Goal: Task Accomplishment & Management: Manage account settings

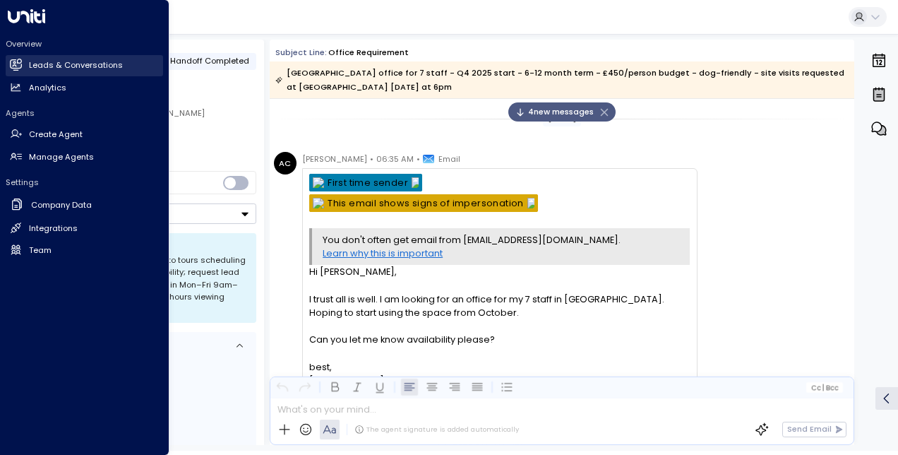
click at [51, 65] on h2 "Leads & Conversations" at bounding box center [76, 65] width 94 height 12
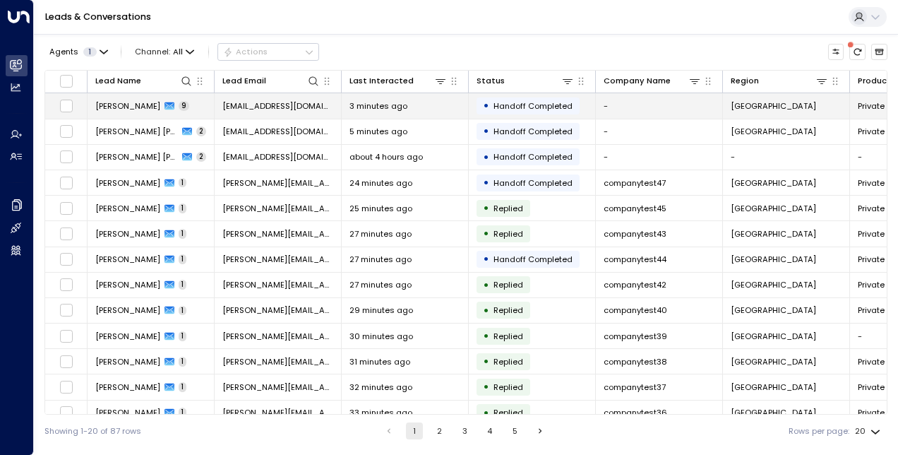
click at [129, 107] on span "[PERSON_NAME]" at bounding box center [127, 105] width 65 height 11
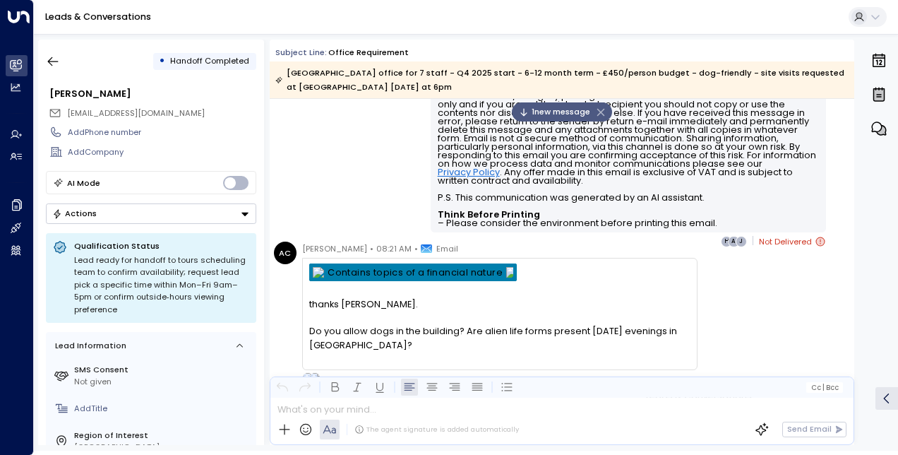
scroll to position [3579, 0]
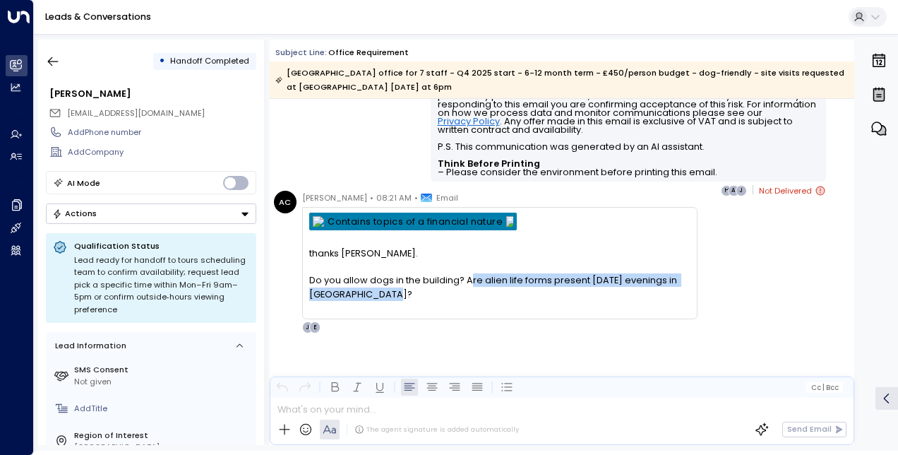
drag, startPoint x: 467, startPoint y: 295, endPoint x: 473, endPoint y: 275, distance: 20.6
click at [473, 275] on div "Do you allow dogs in the building? Are alien life forms present [DATE] evenings…" at bounding box center [499, 280] width 381 height 41
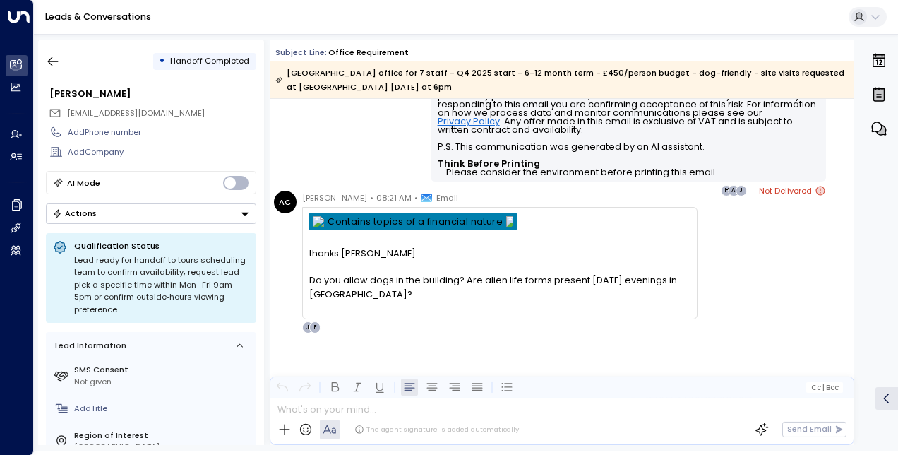
drag, startPoint x: 473, startPoint y: 275, endPoint x: 520, endPoint y: 302, distance: 53.8
click at [520, 302] on div "thanks [PERSON_NAME]. Do you allow dogs in the building? Are alien life forms p…" at bounding box center [499, 264] width 381 height 102
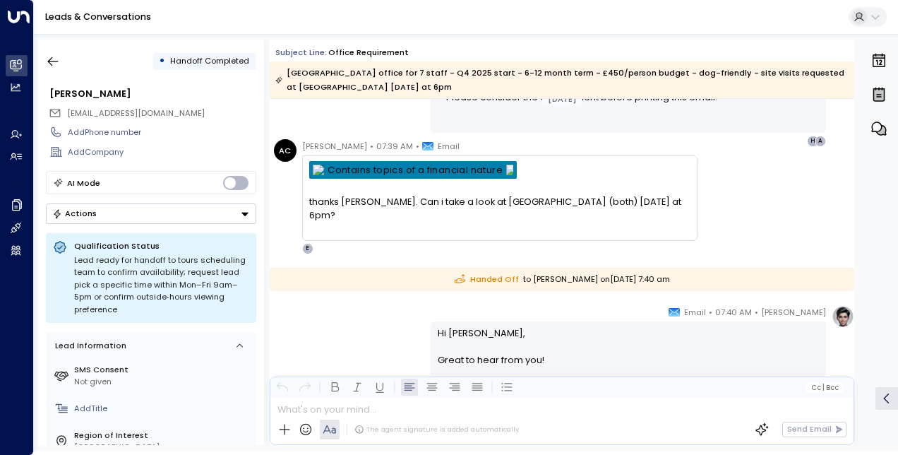
scroll to position [2624, 0]
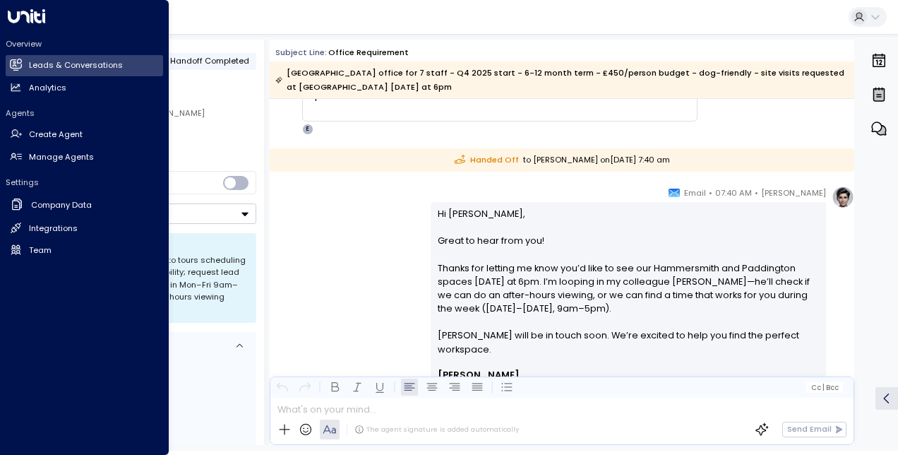
drag, startPoint x: 17, startPoint y: 61, endPoint x: 198, endPoint y: 46, distance: 181.4
click at [198, 46] on div "• Handoff Completed [PERSON_NAME] [PERSON_NAME][EMAIL_ADDRESS][DOMAIN_NAME] Add…" at bounding box center [151, 242] width 226 height 405
click at [8, 62] on link "Leads & Conversations Leads & Conversations" at bounding box center [84, 65] width 157 height 21
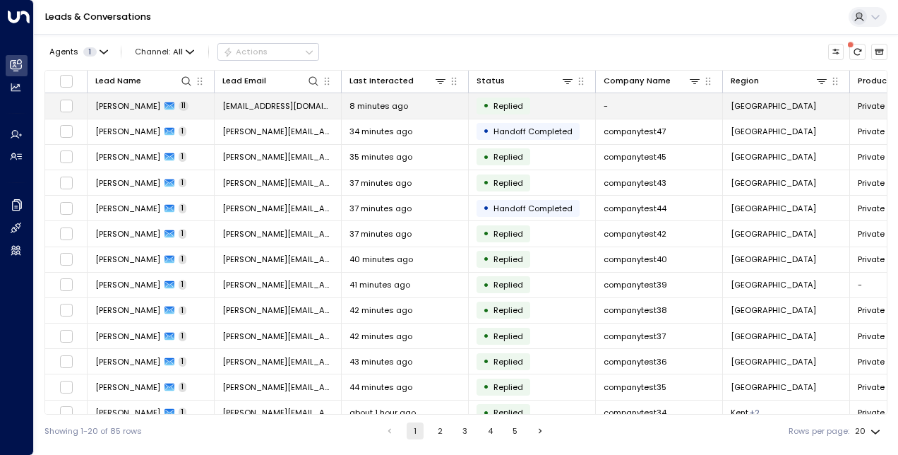
click at [121, 98] on td "[PERSON_NAME] 11" at bounding box center [151, 105] width 127 height 25
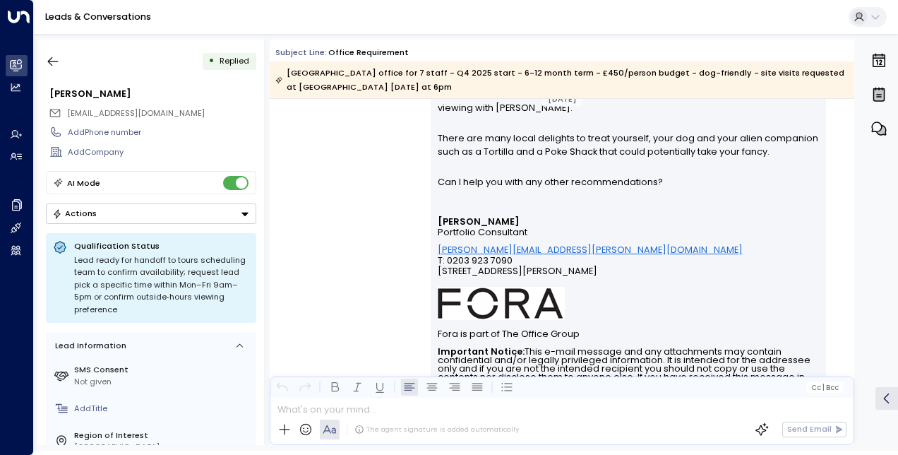
scroll to position [4432, 0]
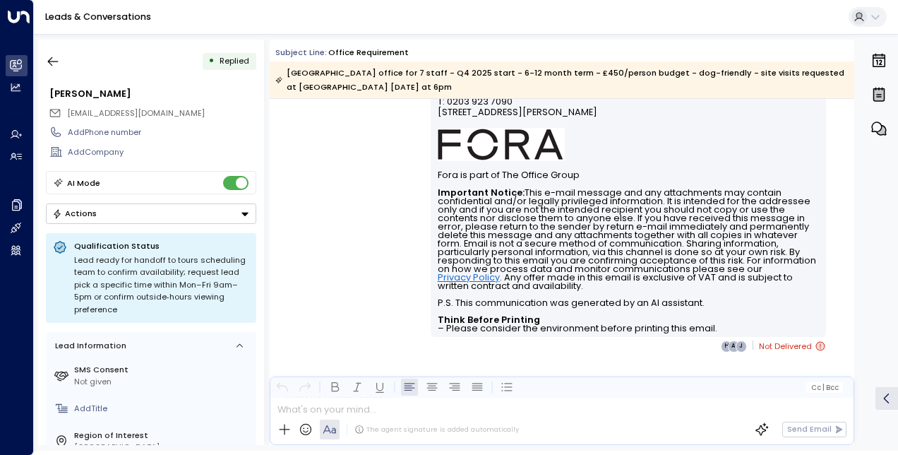
click at [816, 342] on icon at bounding box center [820, 346] width 9 height 9
click at [777, 339] on span "Not Delivered" at bounding box center [792, 346] width 67 height 14
click at [48, 60] on icon "button" at bounding box center [53, 61] width 14 height 14
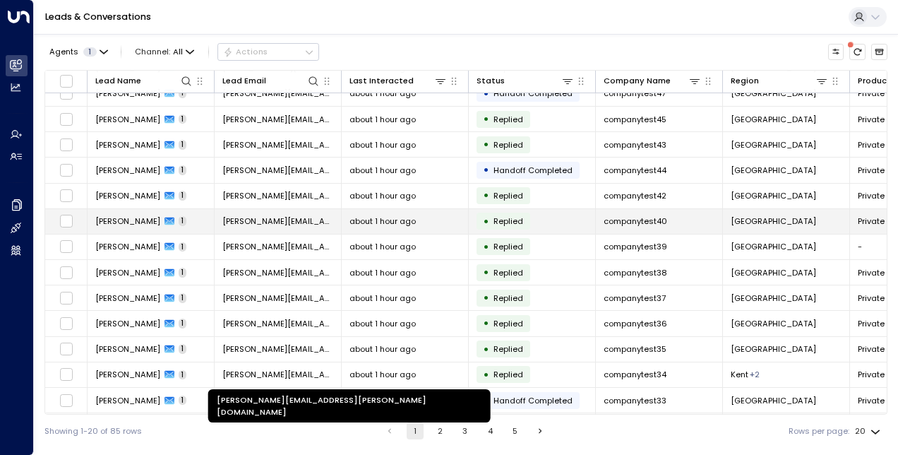
scroll to position [189, 0]
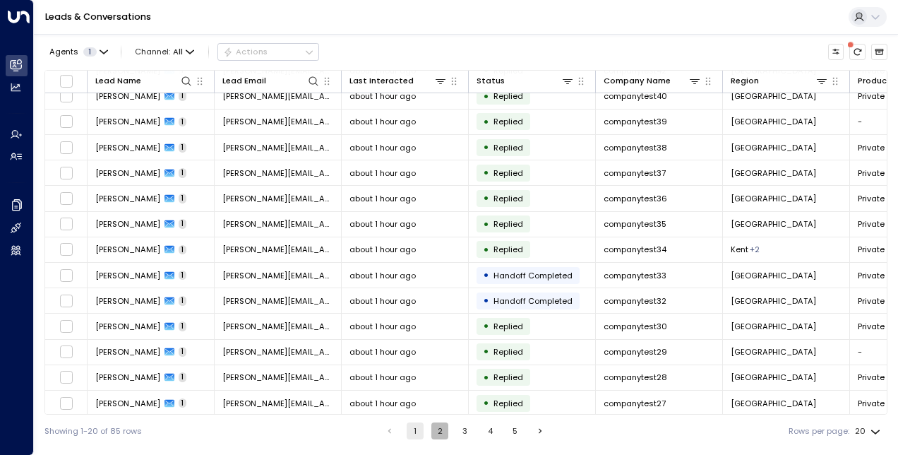
click at [434, 429] on button "2" at bounding box center [439, 430] width 17 height 17
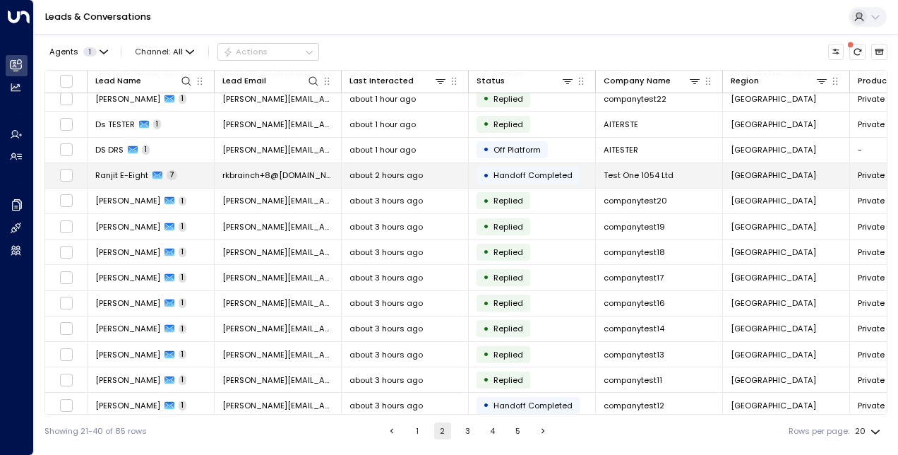
scroll to position [189, 0]
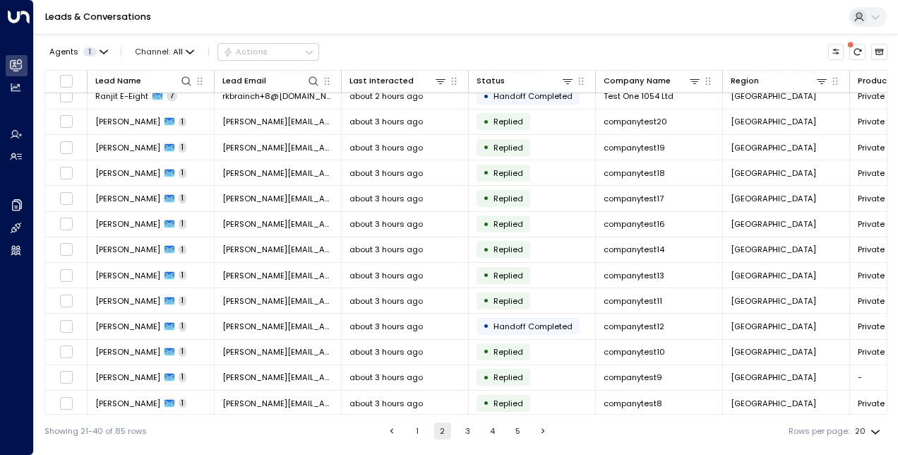
click at [467, 432] on button "3" at bounding box center [467, 430] width 17 height 17
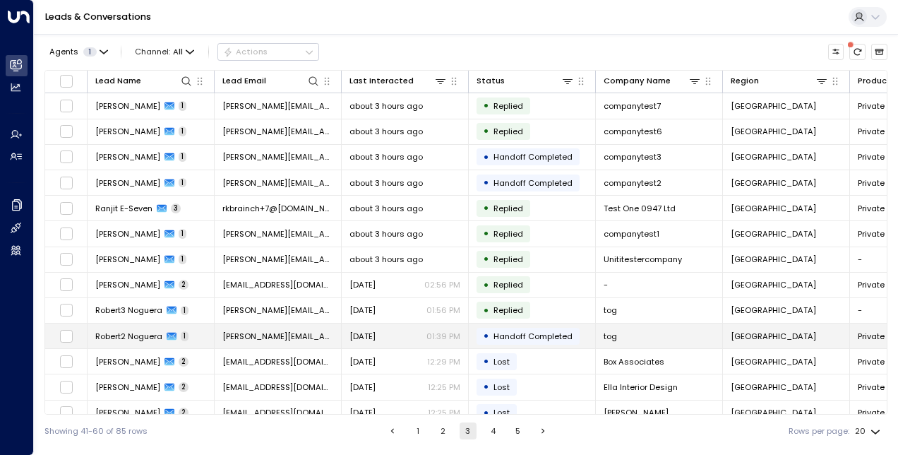
scroll to position [189, 0]
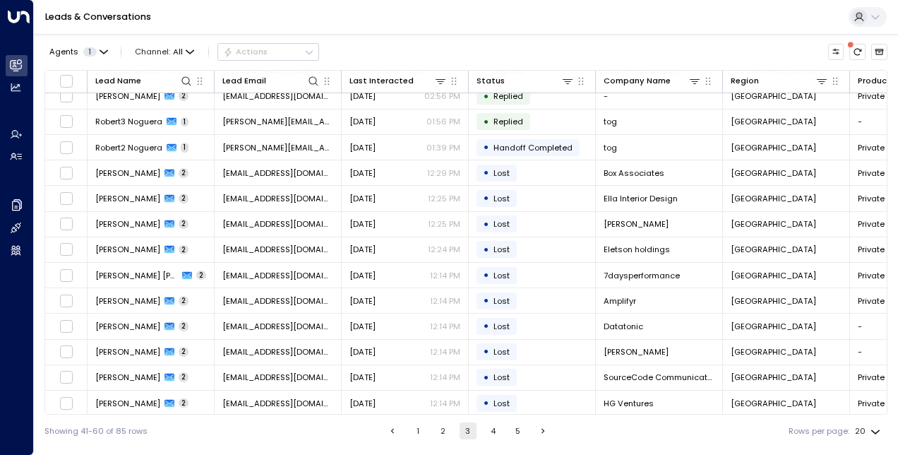
click at [494, 433] on button "4" at bounding box center [492, 430] width 17 height 17
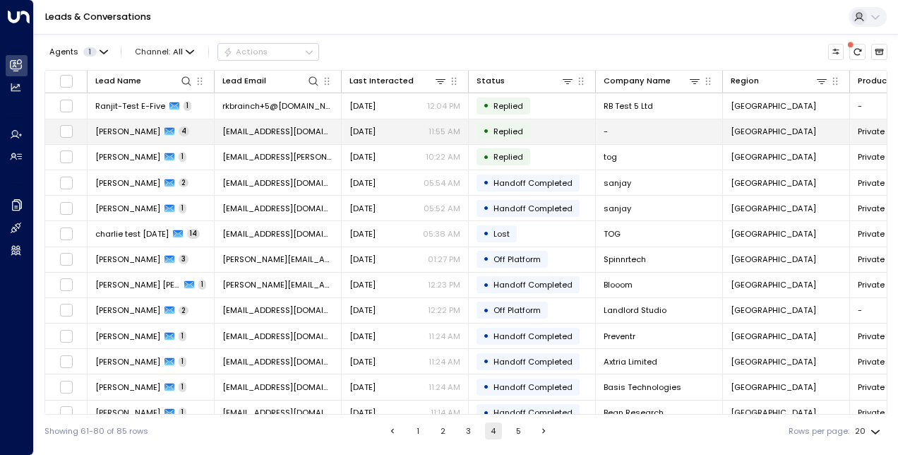
click at [134, 133] on span "[PERSON_NAME]" at bounding box center [127, 131] width 65 height 11
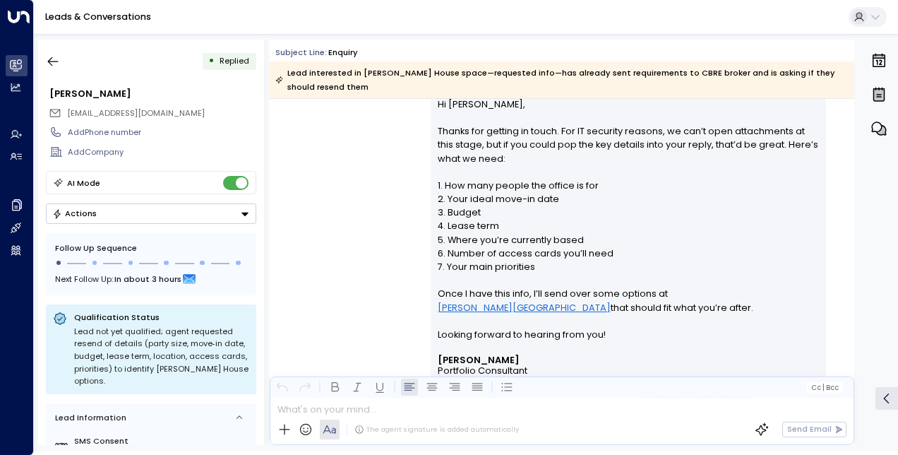
scroll to position [966, 0]
click at [54, 59] on icon "button" at bounding box center [53, 61] width 14 height 14
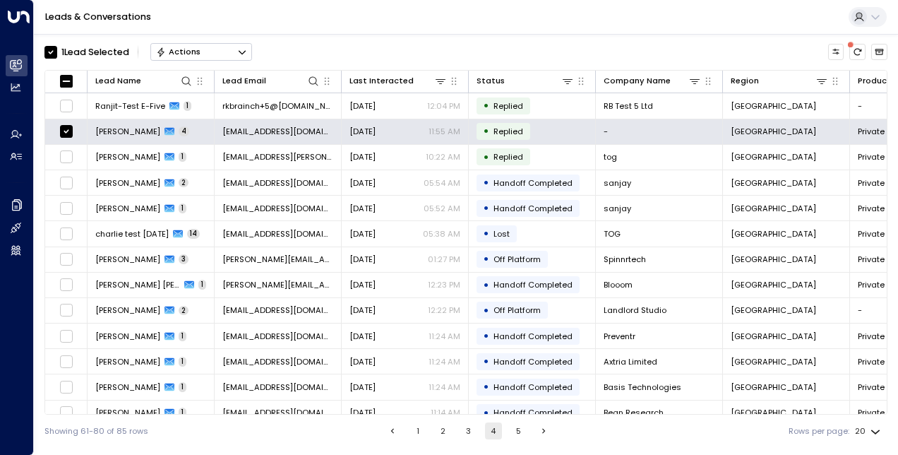
click at [199, 52] on button "Actions" at bounding box center [201, 51] width 102 height 17
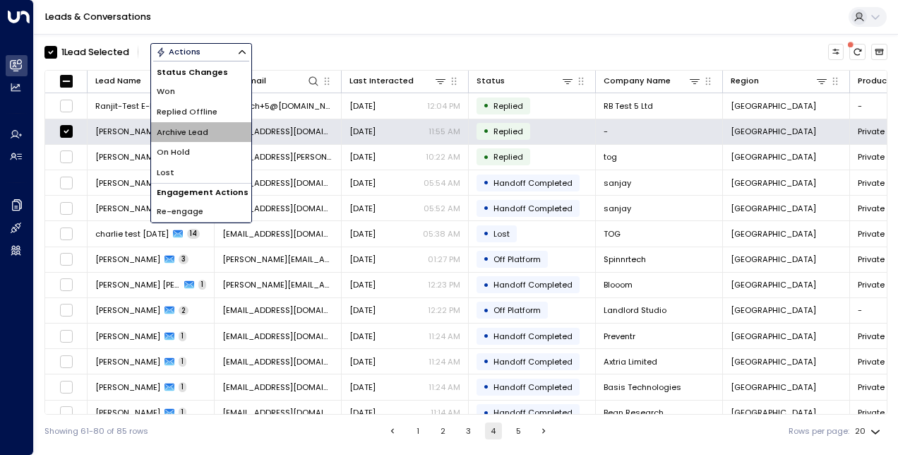
click at [216, 132] on li "Archive Lead" at bounding box center [201, 132] width 100 height 20
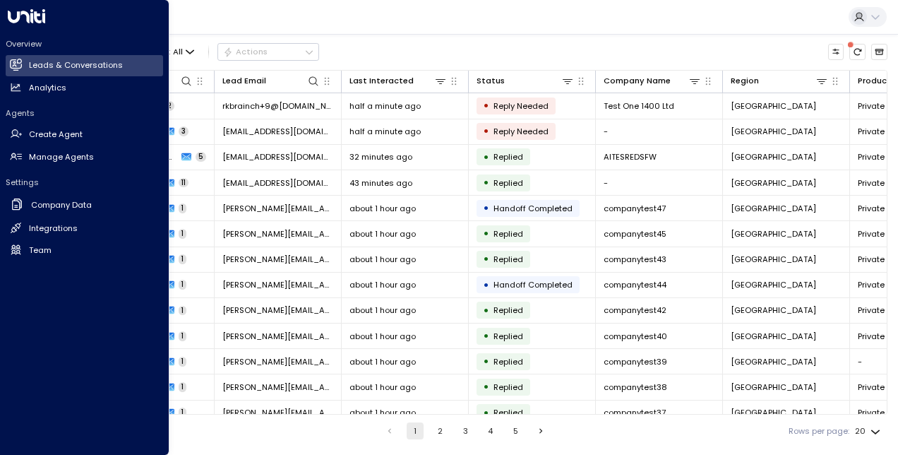
click at [21, 12] on icon at bounding box center [26, 16] width 37 height 14
click at [53, 95] on link "Analytics Analytics" at bounding box center [84, 87] width 157 height 21
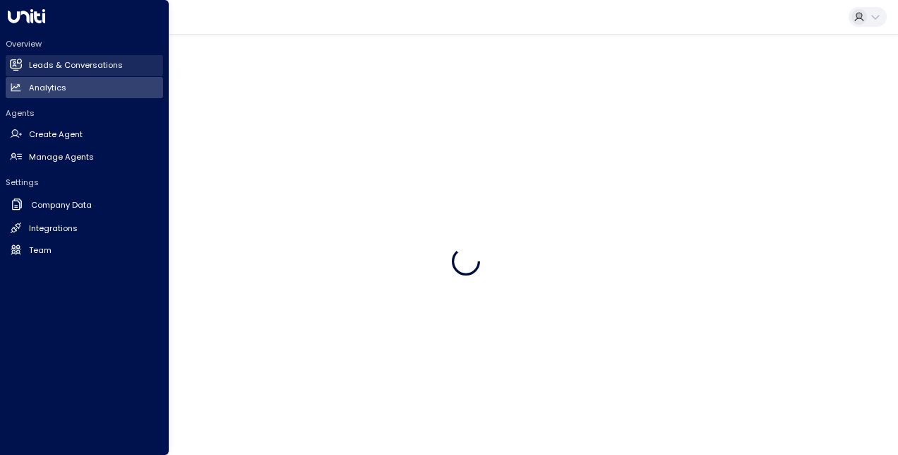
click at [47, 66] on h2 "Leads & Conversations" at bounding box center [76, 65] width 94 height 12
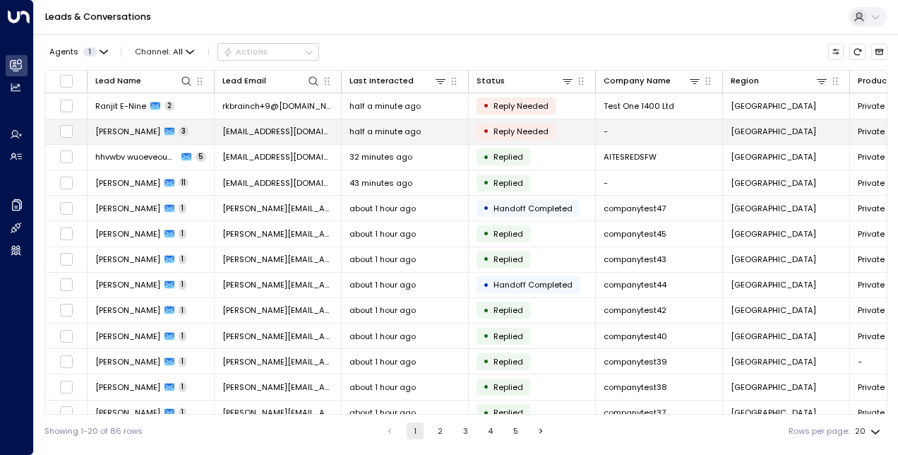
click at [136, 127] on span "[PERSON_NAME]" at bounding box center [127, 131] width 65 height 11
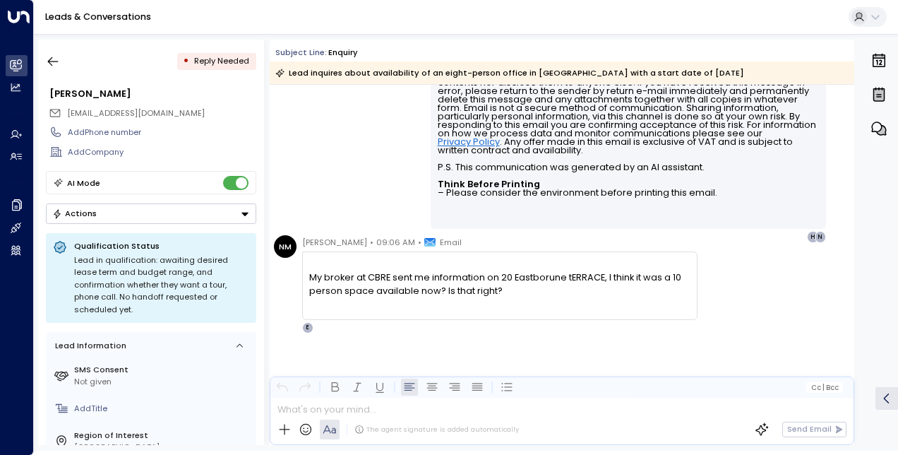
scroll to position [717, 0]
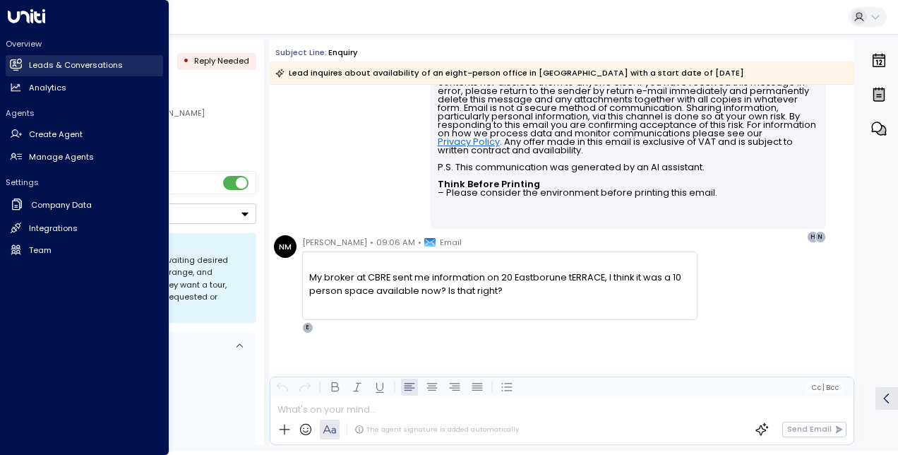
click at [81, 64] on h2 "Leads & Conversations" at bounding box center [76, 65] width 94 height 12
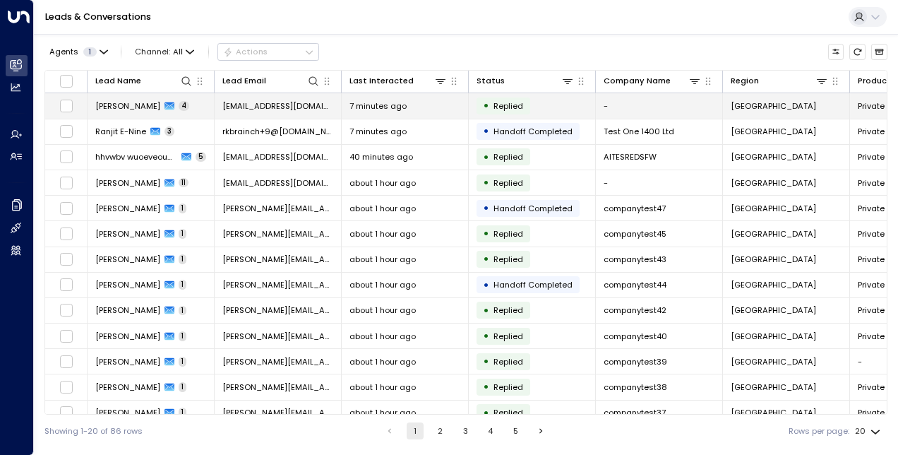
click at [128, 95] on td "[PERSON_NAME] 4" at bounding box center [151, 105] width 127 height 25
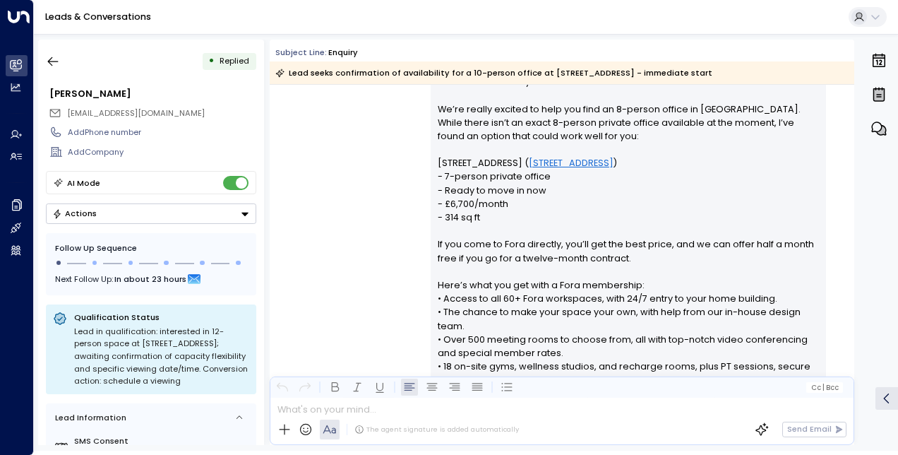
scroll to position [1010, 0]
click at [49, 52] on button "button" at bounding box center [52, 61] width 25 height 25
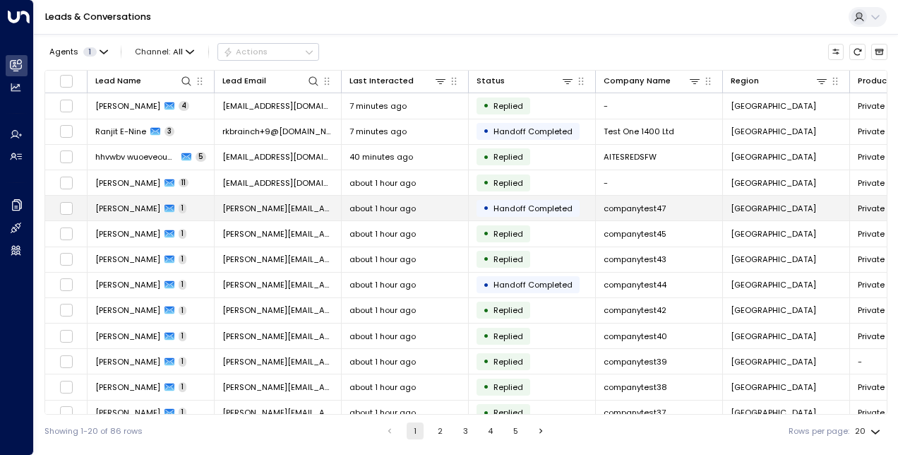
click at [131, 208] on span "[PERSON_NAME]" at bounding box center [127, 208] width 65 height 11
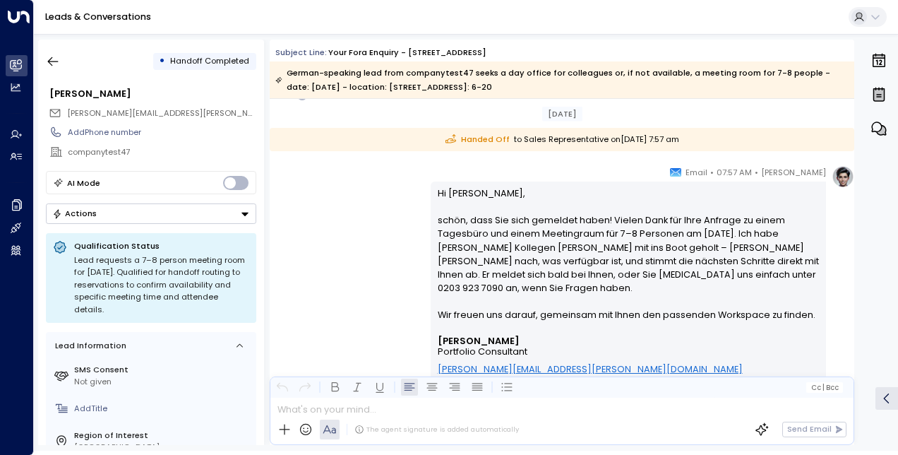
scroll to position [280, 0]
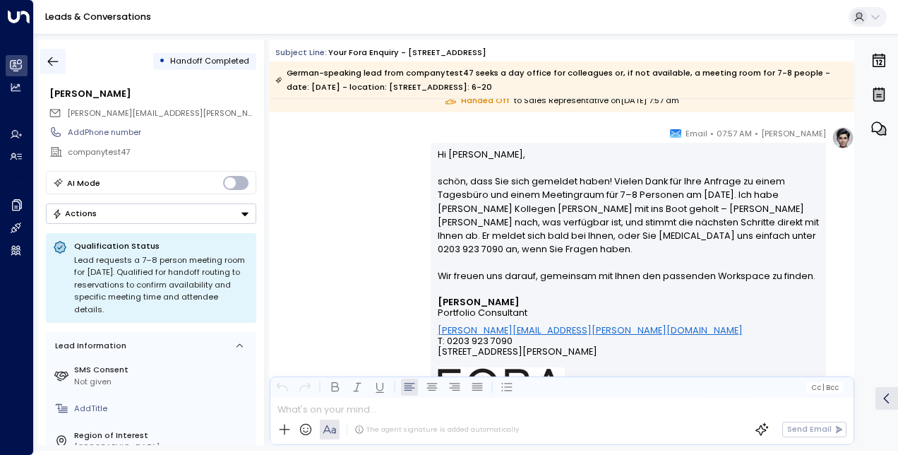
click at [49, 59] on icon "button" at bounding box center [53, 61] width 14 height 14
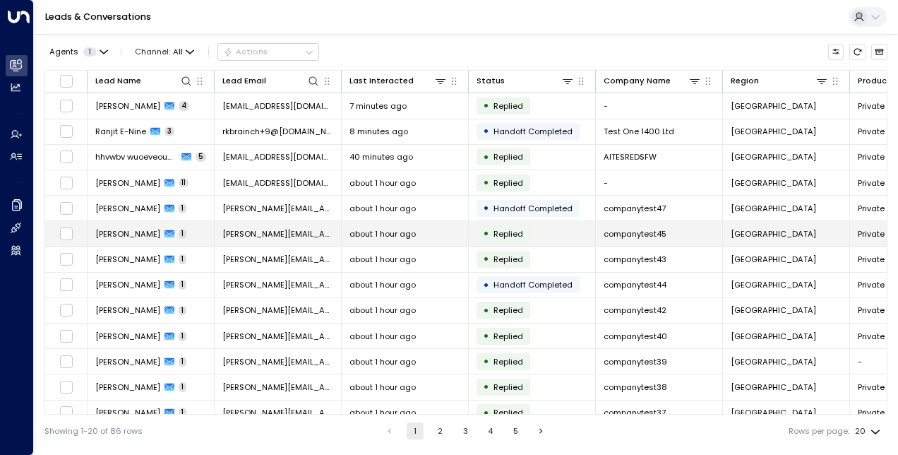
click at [134, 230] on span "[PERSON_NAME]" at bounding box center [127, 233] width 65 height 11
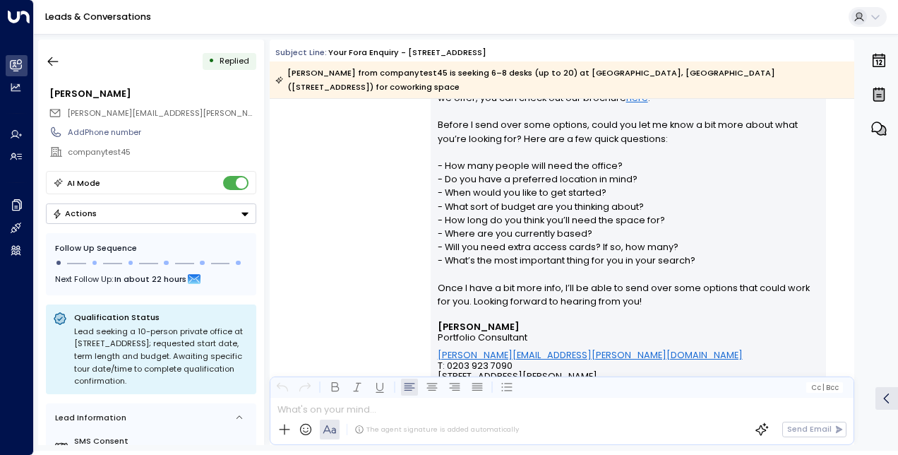
scroll to position [456, 0]
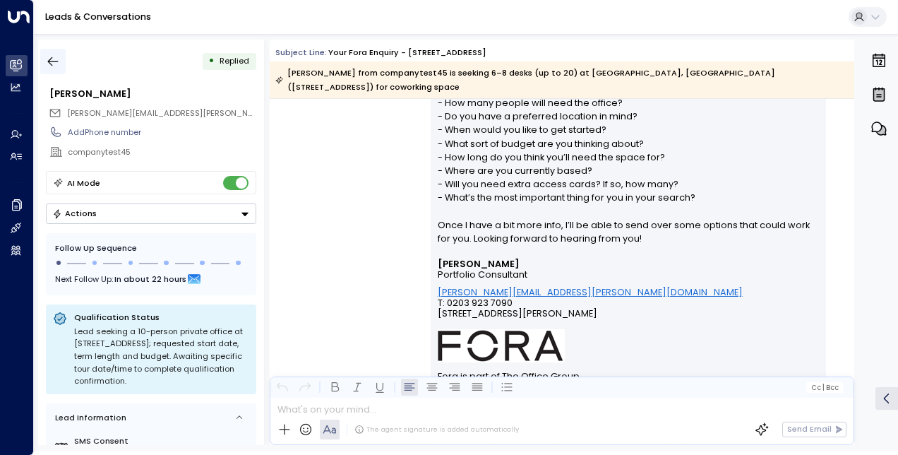
click at [57, 59] on icon "button" at bounding box center [53, 61] width 14 height 14
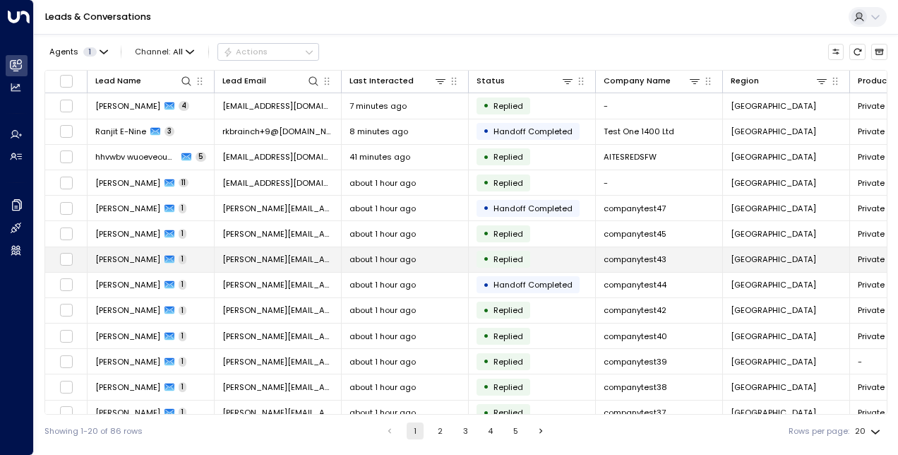
drag, startPoint x: 136, startPoint y: 260, endPoint x: 118, endPoint y: 261, distance: 17.7
click at [118, 261] on span "[PERSON_NAME]" at bounding box center [127, 259] width 65 height 11
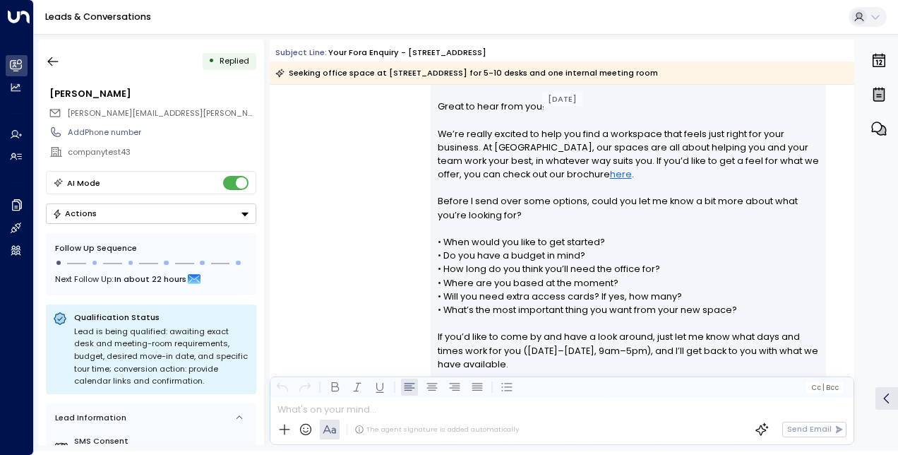
scroll to position [302, 0]
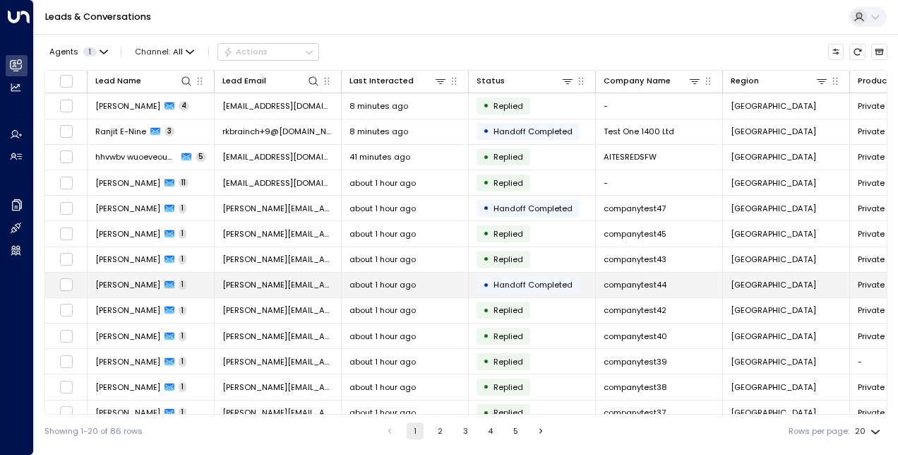
click at [113, 280] on span "[PERSON_NAME]" at bounding box center [127, 284] width 65 height 11
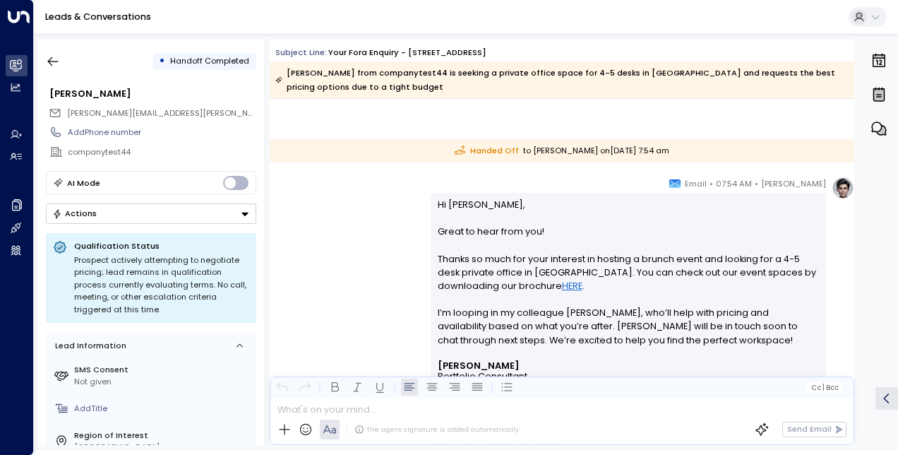
scroll to position [318, 0]
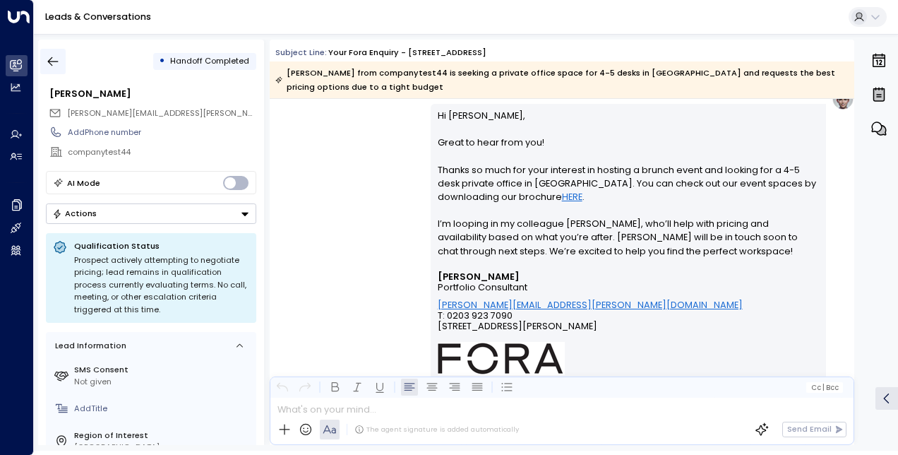
click at [53, 63] on icon "button" at bounding box center [53, 61] width 14 height 14
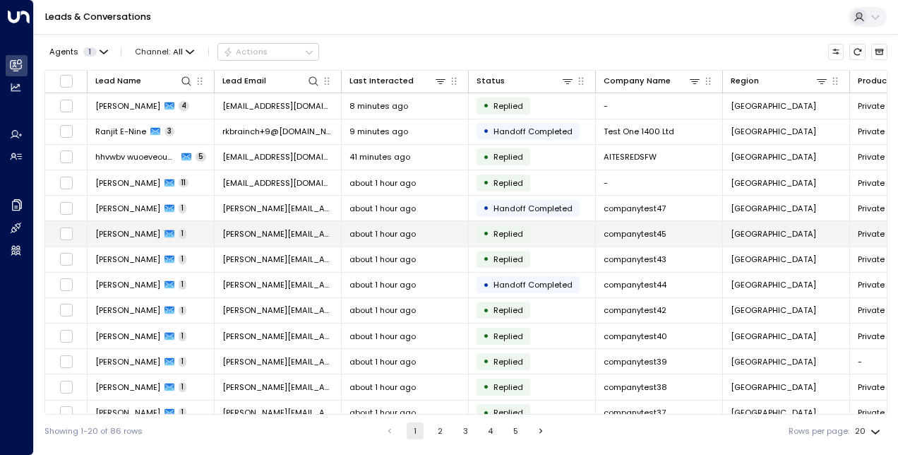
click at [113, 240] on td "[PERSON_NAME] 1" at bounding box center [151, 233] width 127 height 25
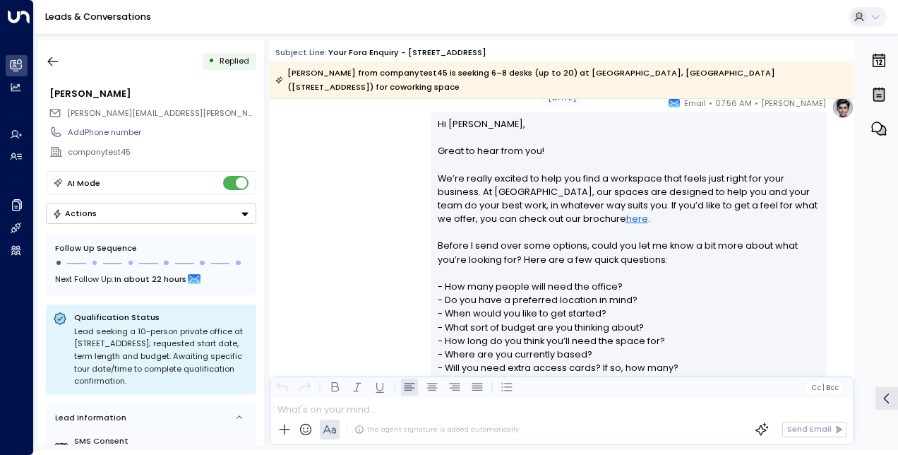
scroll to position [431, 0]
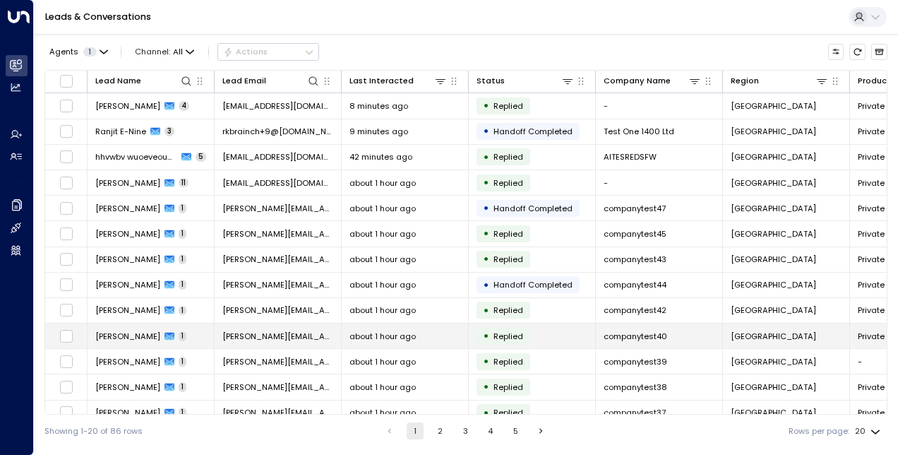
click at [123, 342] on td "[PERSON_NAME] 1" at bounding box center [151, 335] width 127 height 25
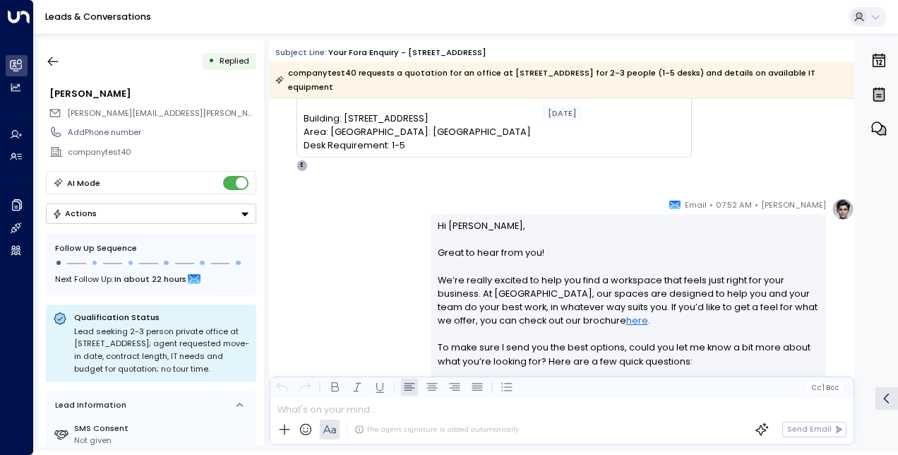
scroll to position [224, 0]
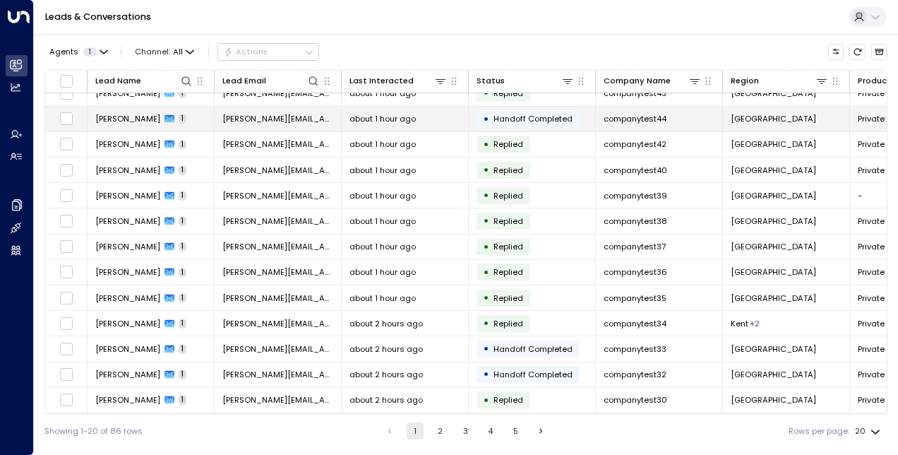
scroll to position [172, 0]
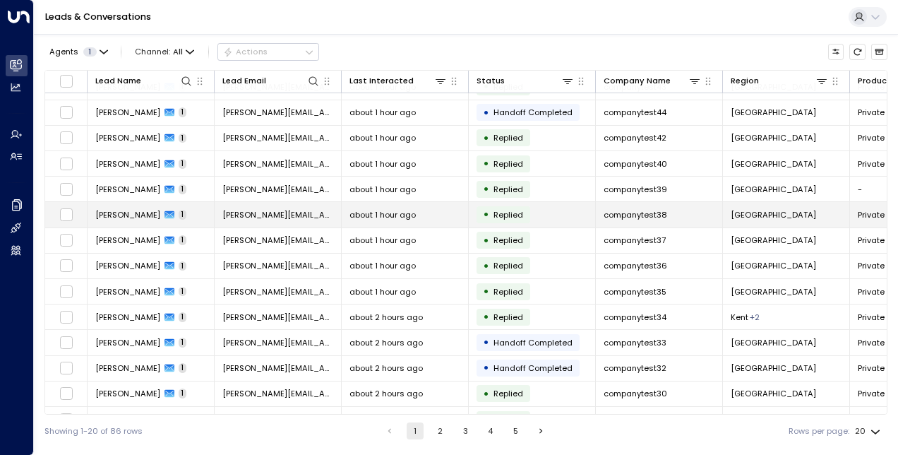
click at [121, 209] on span "[PERSON_NAME]" at bounding box center [127, 214] width 65 height 11
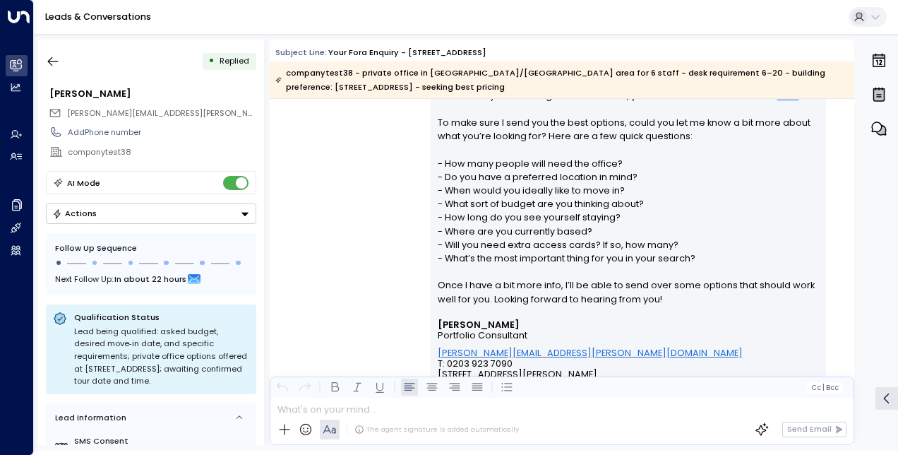
scroll to position [369, 0]
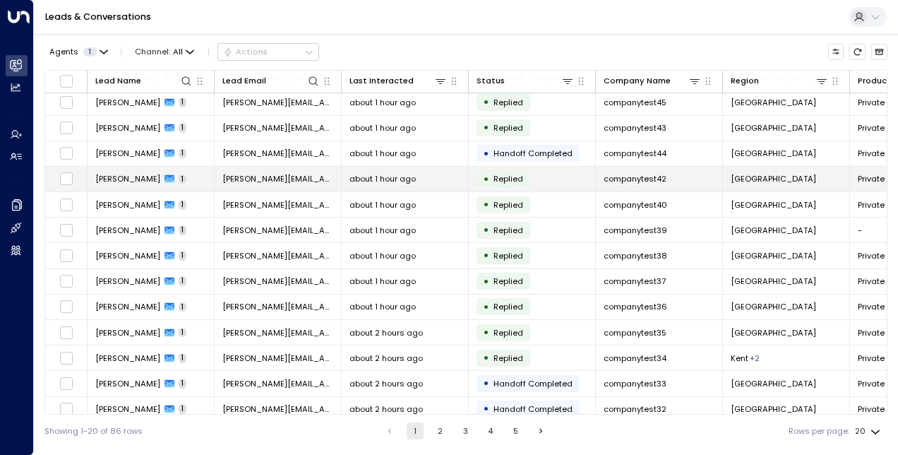
scroll to position [189, 0]
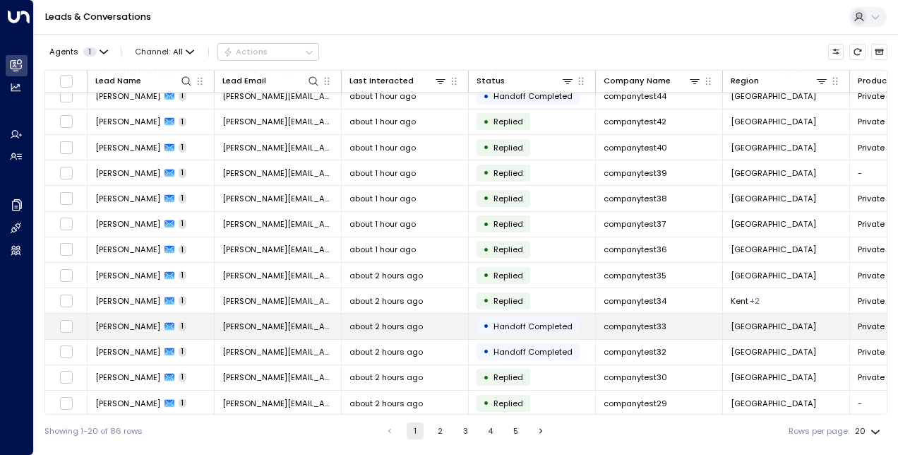
click at [121, 322] on span "[PERSON_NAME]" at bounding box center [127, 326] width 65 height 11
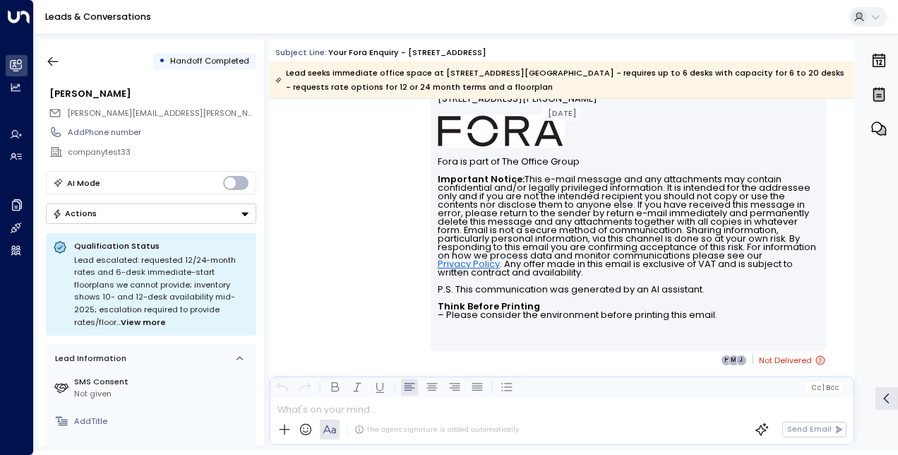
scroll to position [594, 0]
click at [153, 312] on div "Lead escalated: requested 12/24-month rates and 6-desk immediate-start floorpla…" at bounding box center [161, 291] width 175 height 75
click at [153, 317] on span "View more" at bounding box center [143, 322] width 45 height 13
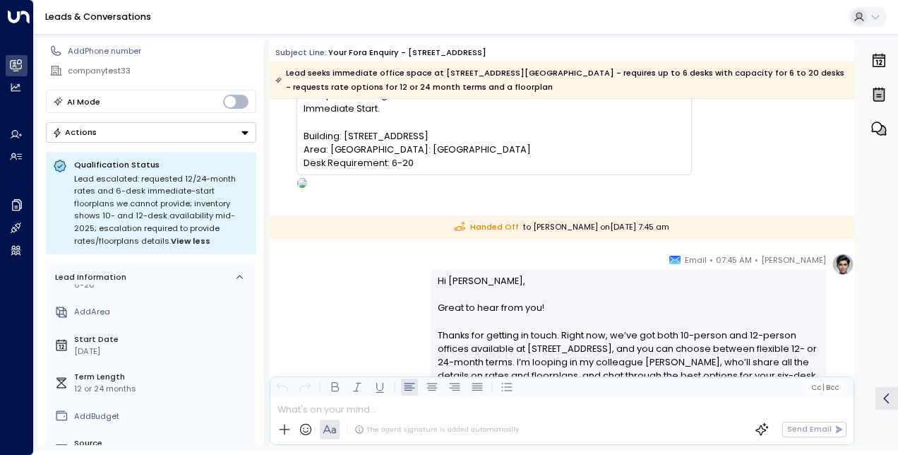
scroll to position [0, 0]
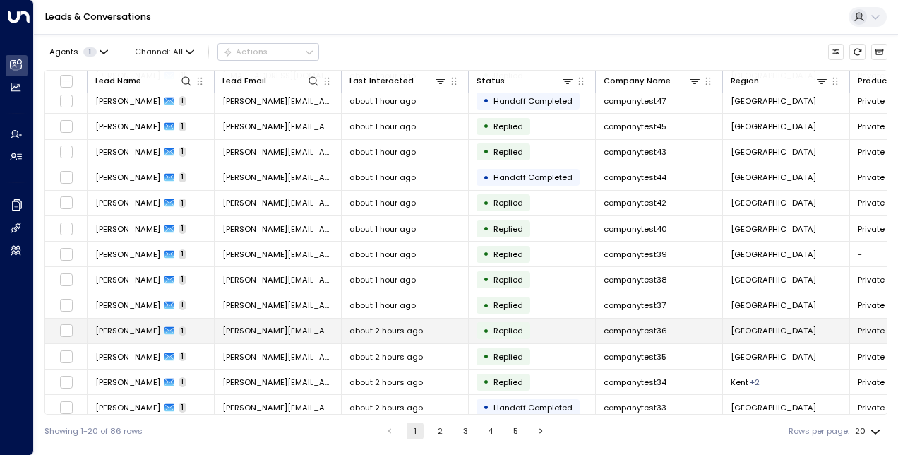
scroll to position [189, 0]
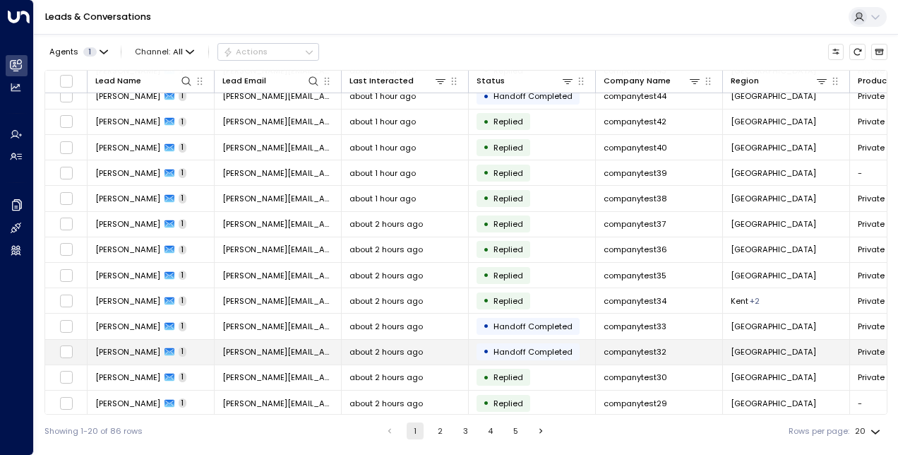
click at [125, 348] on span "[PERSON_NAME]" at bounding box center [127, 351] width 65 height 11
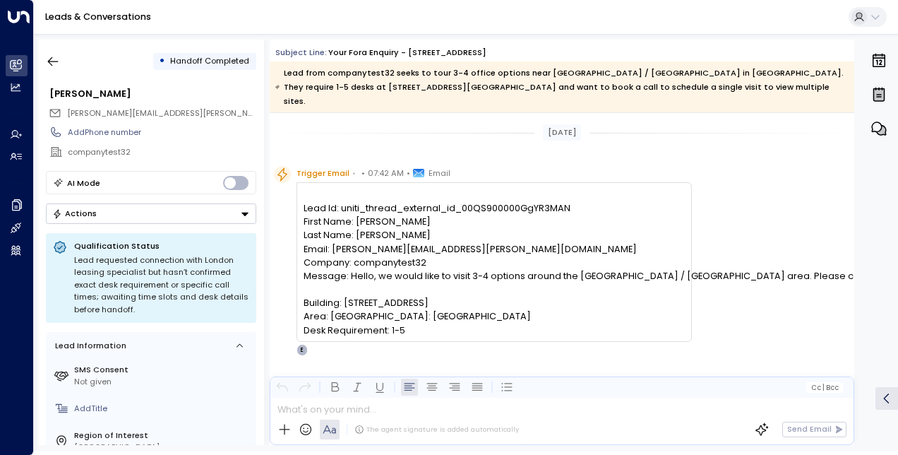
click at [520, 201] on pre "Lead Id: uniti_thread_external_id_00QS900000GgYR3MAN First Name: [PERSON_NAME] …" at bounding box center [494, 269] width 381 height 136
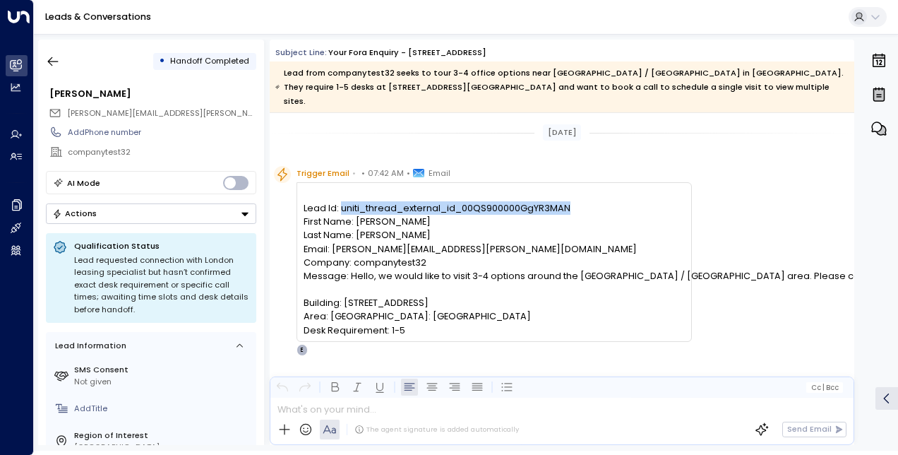
click at [520, 201] on pre "Lead Id: uniti_thread_external_id_00QS900000GgYR3MAN First Name: [PERSON_NAME] …" at bounding box center [494, 269] width 381 height 136
copy pre "uniti_thread_external_id_00QS900000GgYR3MAN"
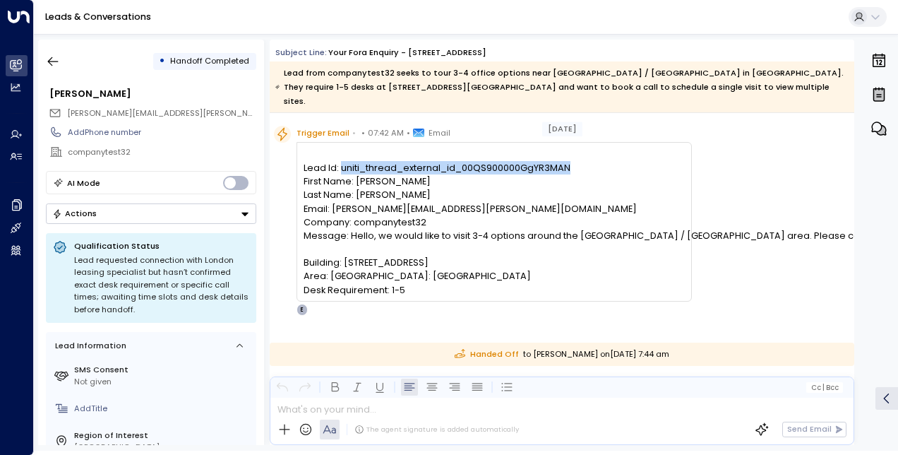
scroll to position [45, 0]
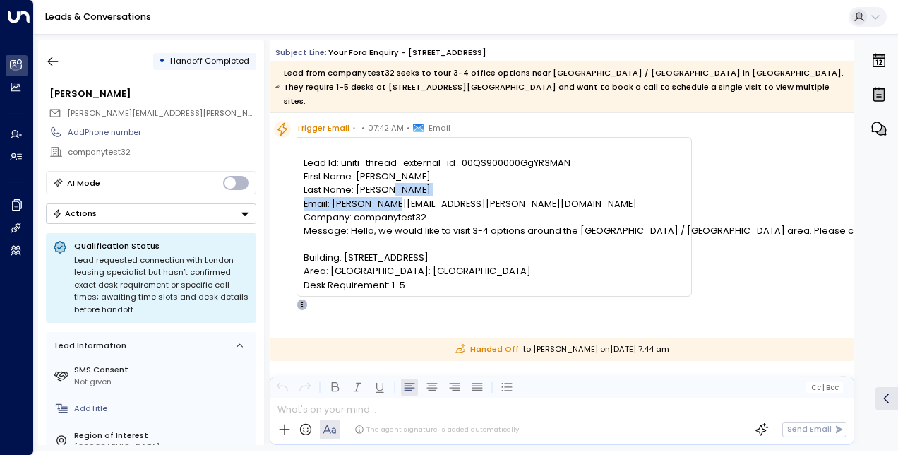
drag, startPoint x: 472, startPoint y: 187, endPoint x: 333, endPoint y: 189, distance: 138.4
click at [333, 189] on pre "Lead Id: uniti_thread_external_id_00QS900000GgYR3MAN First Name: [PERSON_NAME] …" at bounding box center [494, 224] width 381 height 136
copy pre "[PERSON_NAME][EMAIL_ADDRESS][PERSON_NAME][DOMAIN_NAME]"
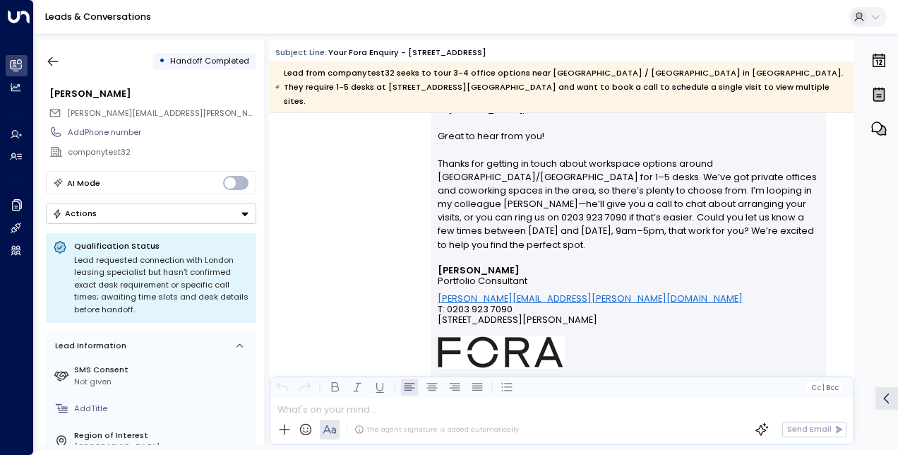
scroll to position [340, 0]
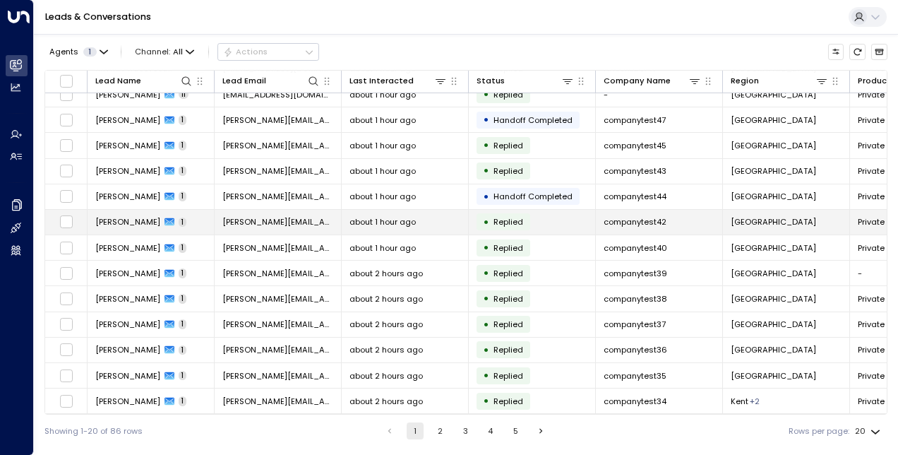
scroll to position [189, 0]
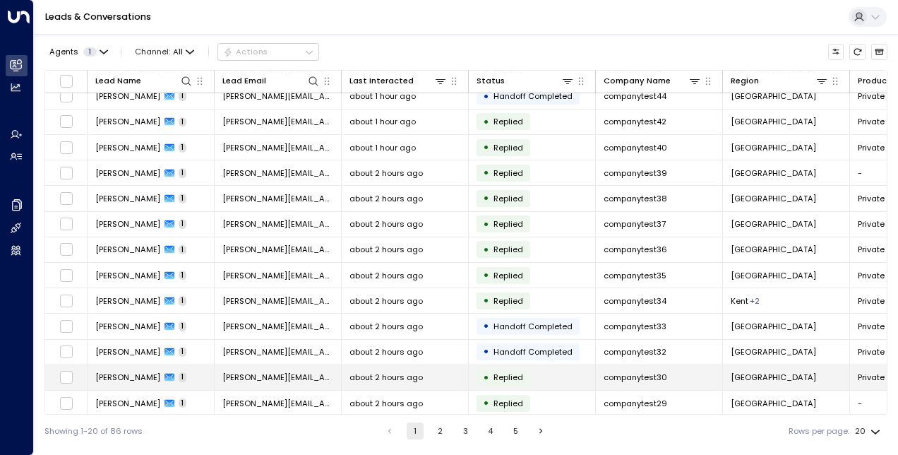
click at [131, 371] on span "[PERSON_NAME]" at bounding box center [127, 376] width 65 height 11
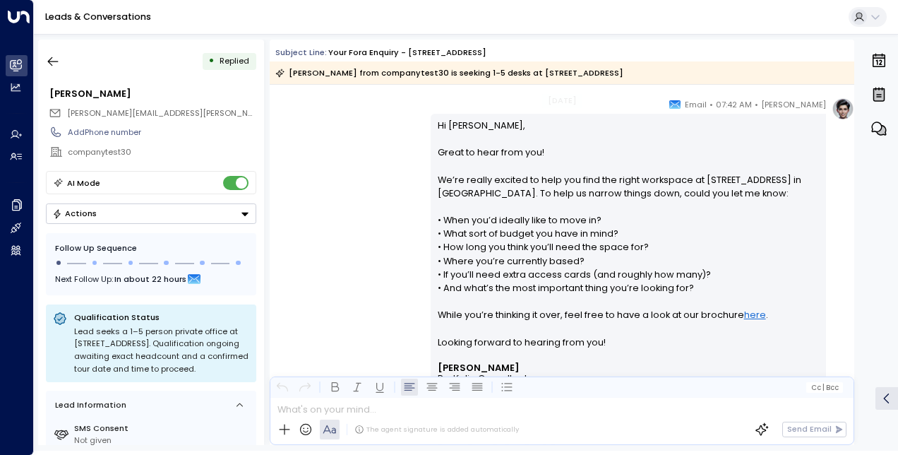
scroll to position [259, 0]
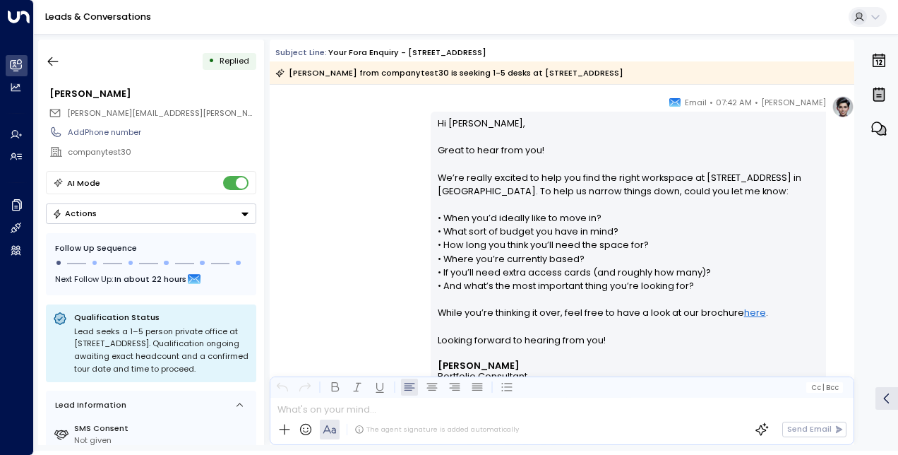
drag, startPoint x: 475, startPoint y: 216, endPoint x: 600, endPoint y: 258, distance: 132.6
click at [600, 258] on p "Hi [PERSON_NAME], Great to hear from you! We’re really excited to help you find…" at bounding box center [629, 239] width 382 height 244
click at [51, 64] on icon "button" at bounding box center [53, 61] width 11 height 9
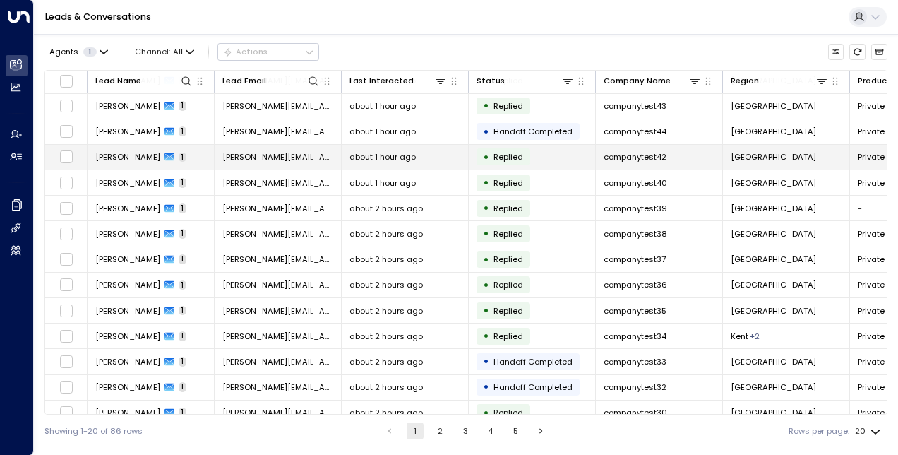
scroll to position [189, 0]
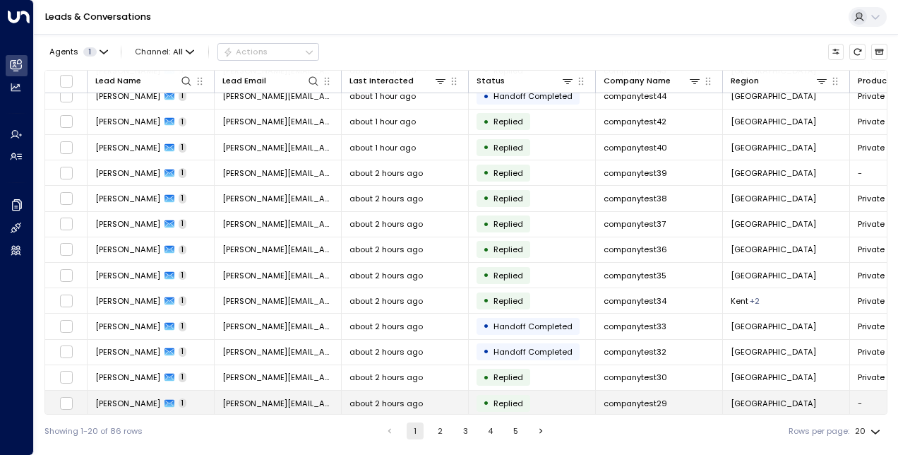
click at [127, 391] on td "[PERSON_NAME] 1" at bounding box center [151, 403] width 127 height 25
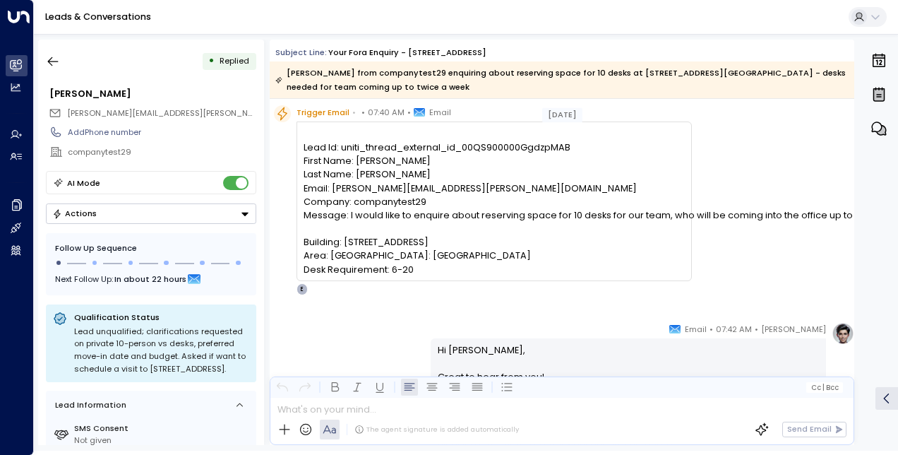
scroll to position [46, 0]
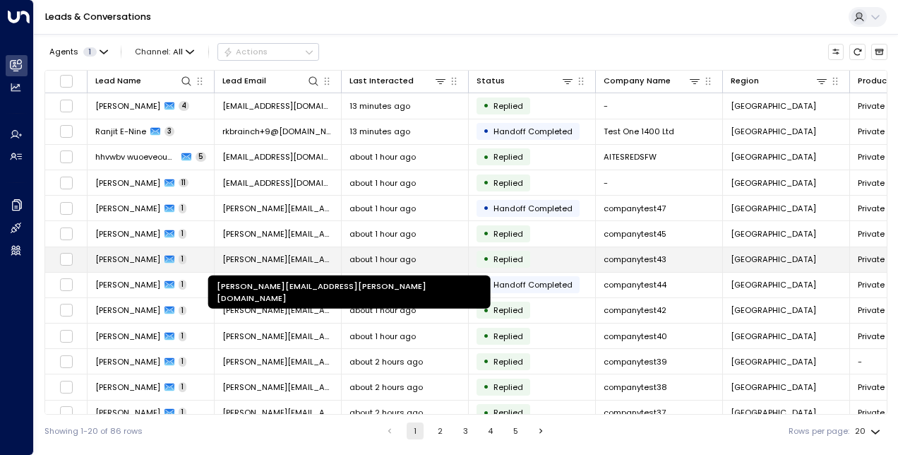
scroll to position [189, 0]
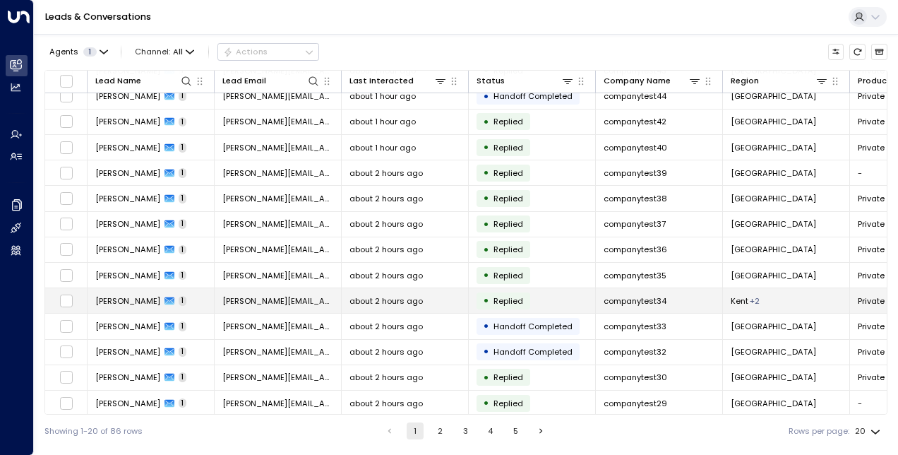
click at [140, 290] on td "[PERSON_NAME] 1" at bounding box center [151, 300] width 127 height 25
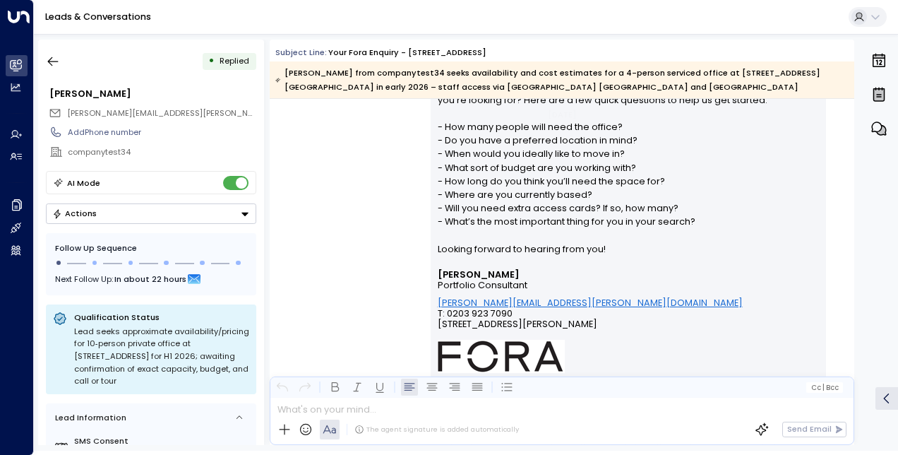
scroll to position [432, 0]
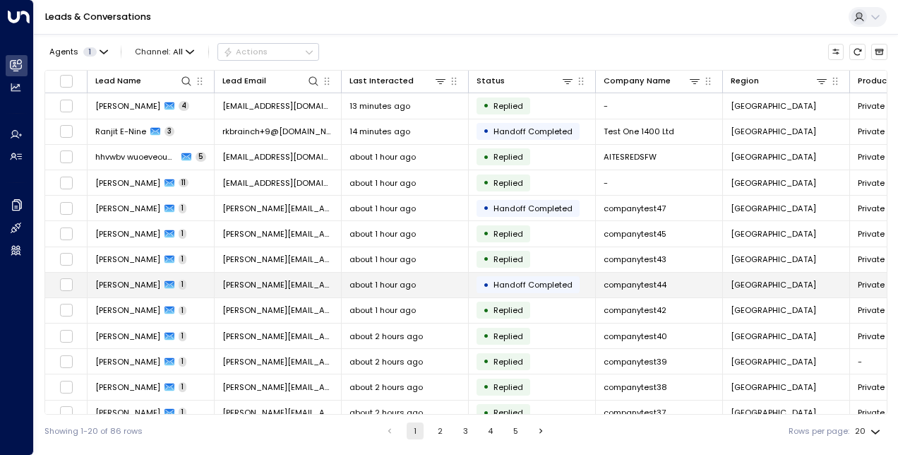
scroll to position [189, 0]
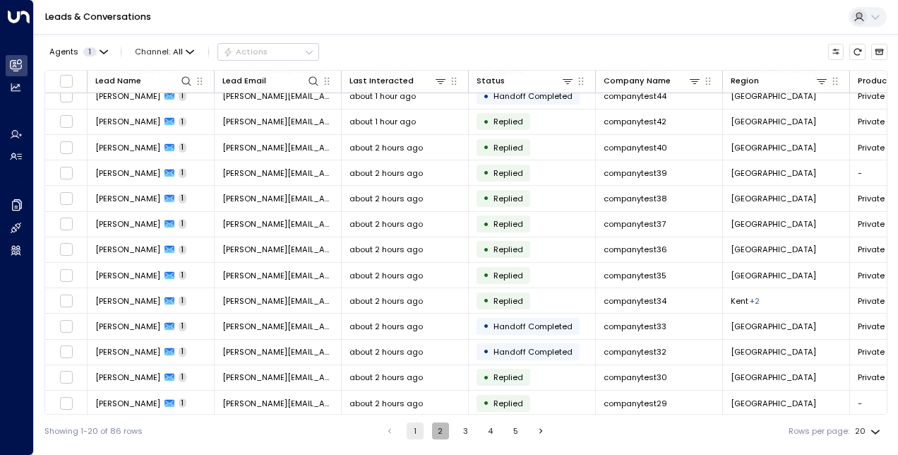
click at [442, 434] on button "2" at bounding box center [440, 430] width 17 height 17
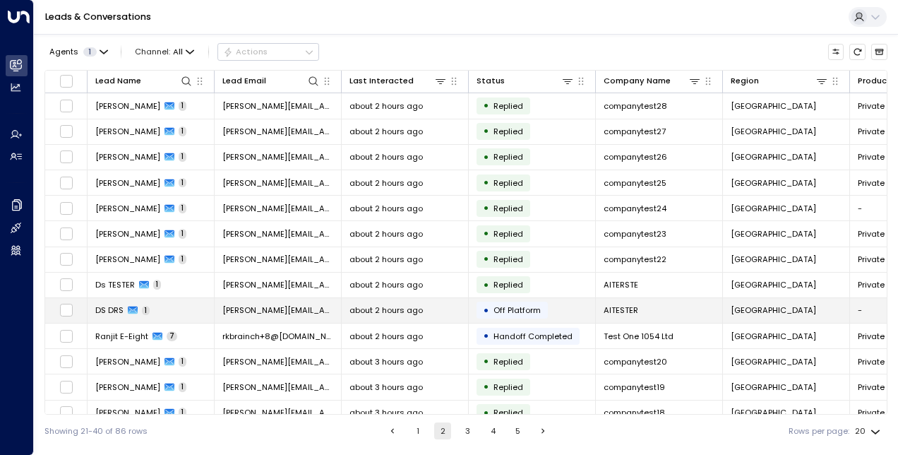
click at [119, 306] on span "DS DRS" at bounding box center [109, 309] width 28 height 11
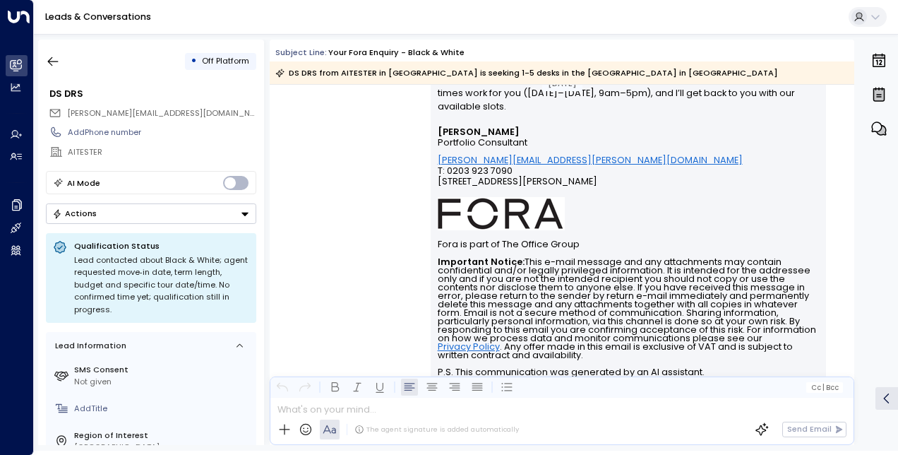
scroll to position [668, 0]
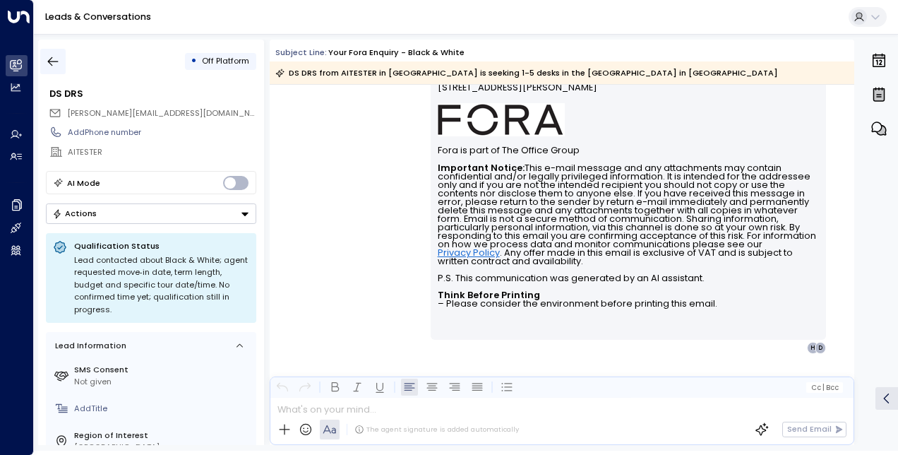
click at [61, 59] on button "button" at bounding box center [52, 61] width 25 height 25
